Goal: Browse casually

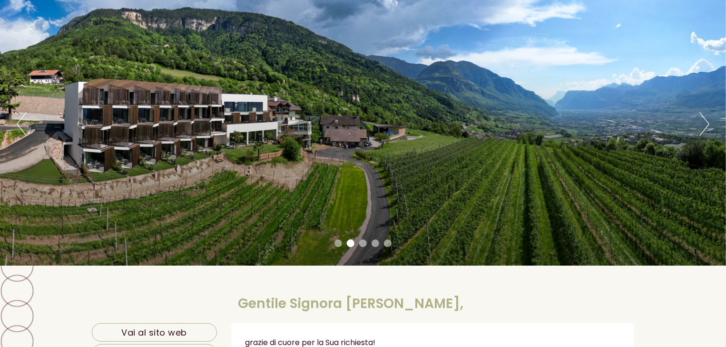
scroll to position [95, 0]
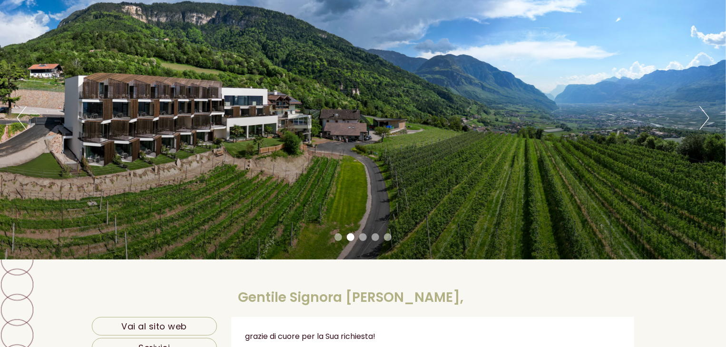
click at [711, 121] on div "Previous Next 1 2 3 4 5" at bounding box center [363, 118] width 726 height 284
click at [701, 120] on button "Next" at bounding box center [705, 118] width 10 height 24
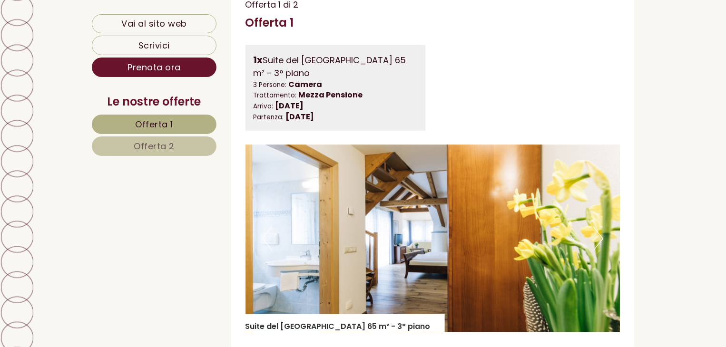
scroll to position [571, 0]
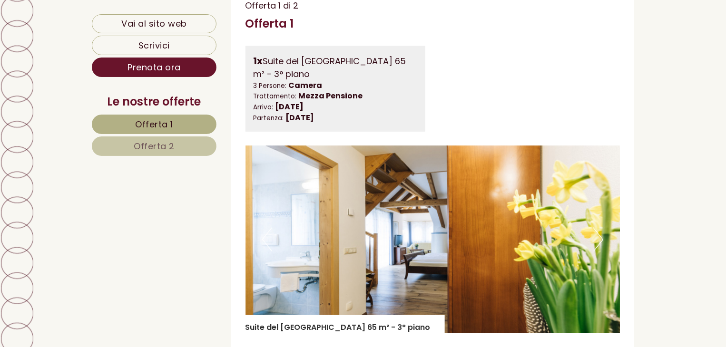
click at [420, 159] on img at bounding box center [433, 240] width 375 height 188
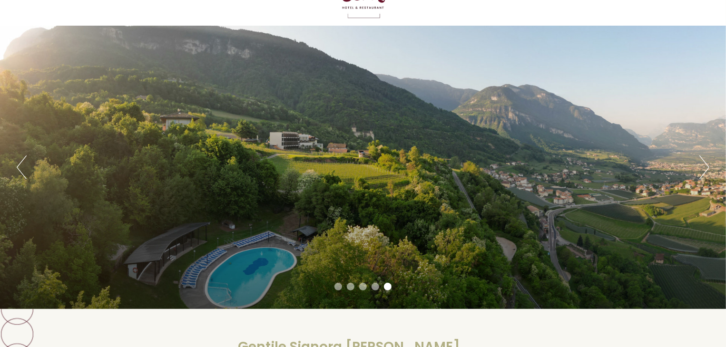
scroll to position [48, 0]
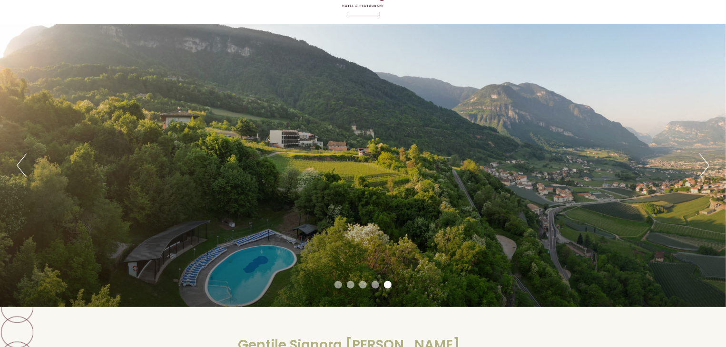
click at [26, 172] on button "Previous" at bounding box center [22, 166] width 10 height 24
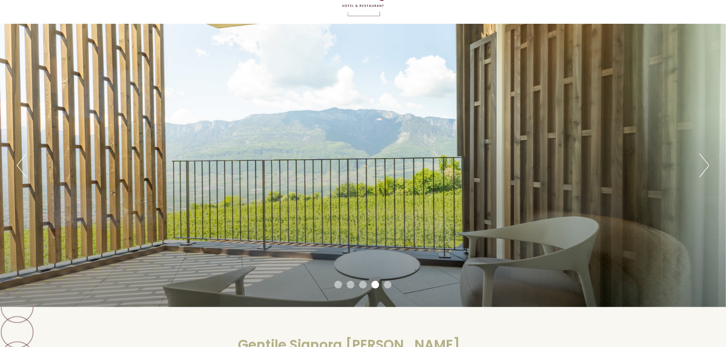
click at [26, 172] on button "Previous" at bounding box center [22, 166] width 10 height 24
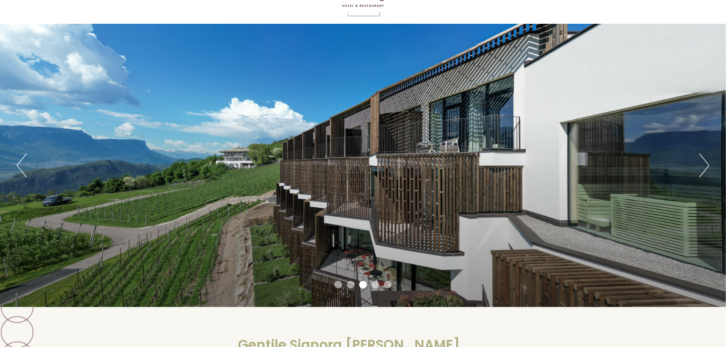
click at [27, 167] on div "Previous Next 1 2 3 4 5" at bounding box center [363, 166] width 726 height 284
click at [9, 167] on div "Previous Next 1 2 3 4 5" at bounding box center [363, 166] width 726 height 284
click at [22, 162] on button "Previous" at bounding box center [22, 166] width 10 height 24
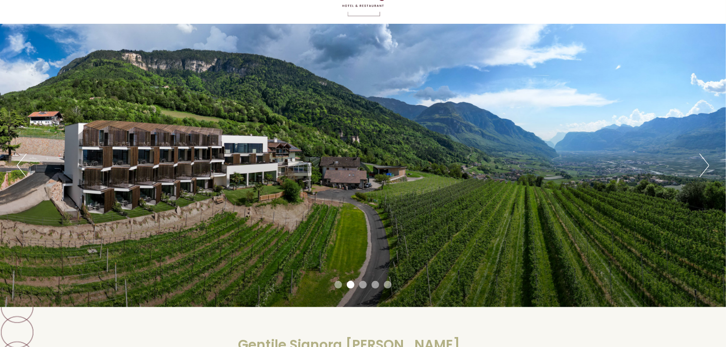
click at [22, 162] on button "Previous" at bounding box center [22, 166] width 10 height 24
